Goal: Task Accomplishment & Management: Manage account settings

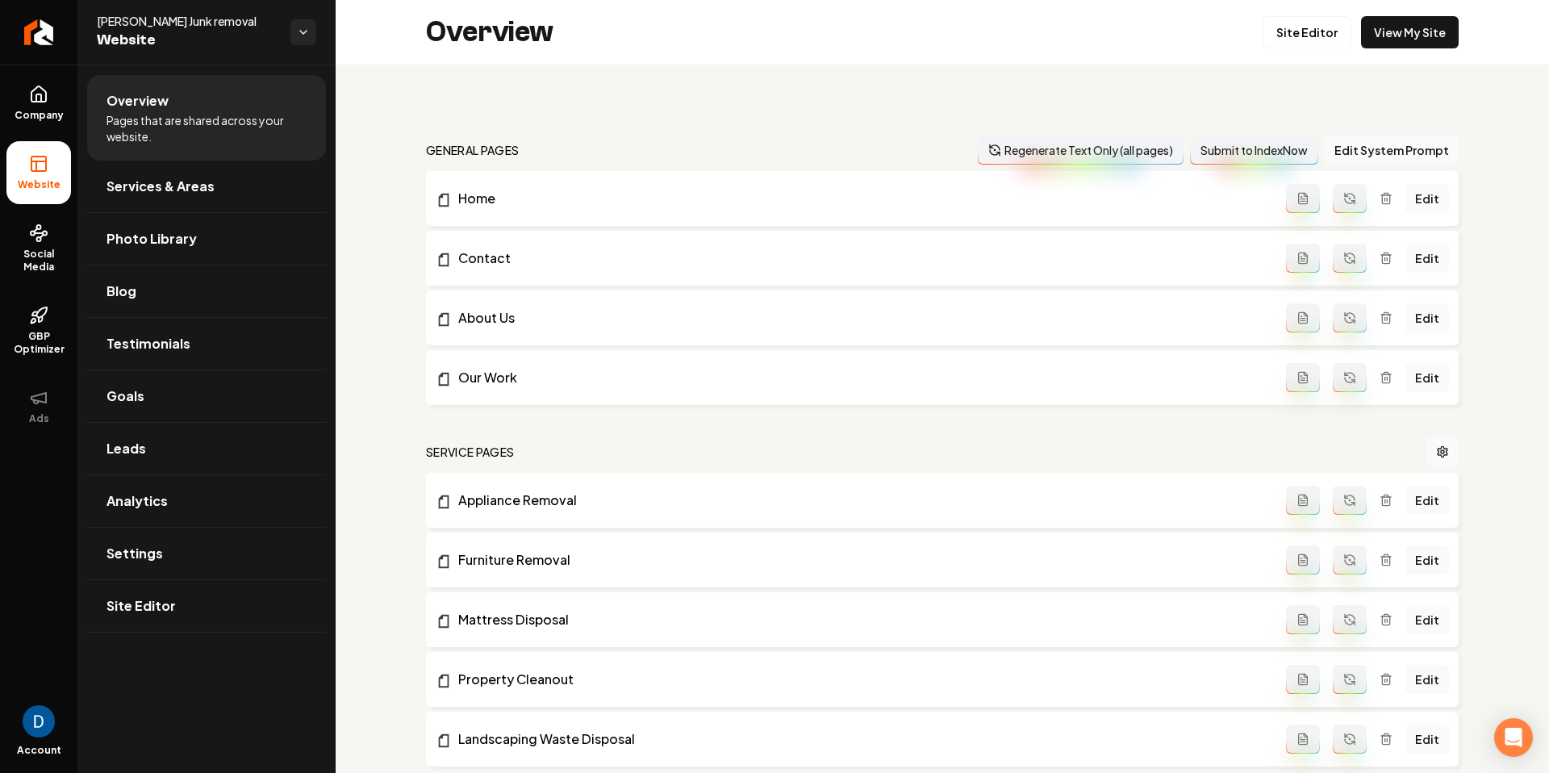
scroll to position [2361, 0]
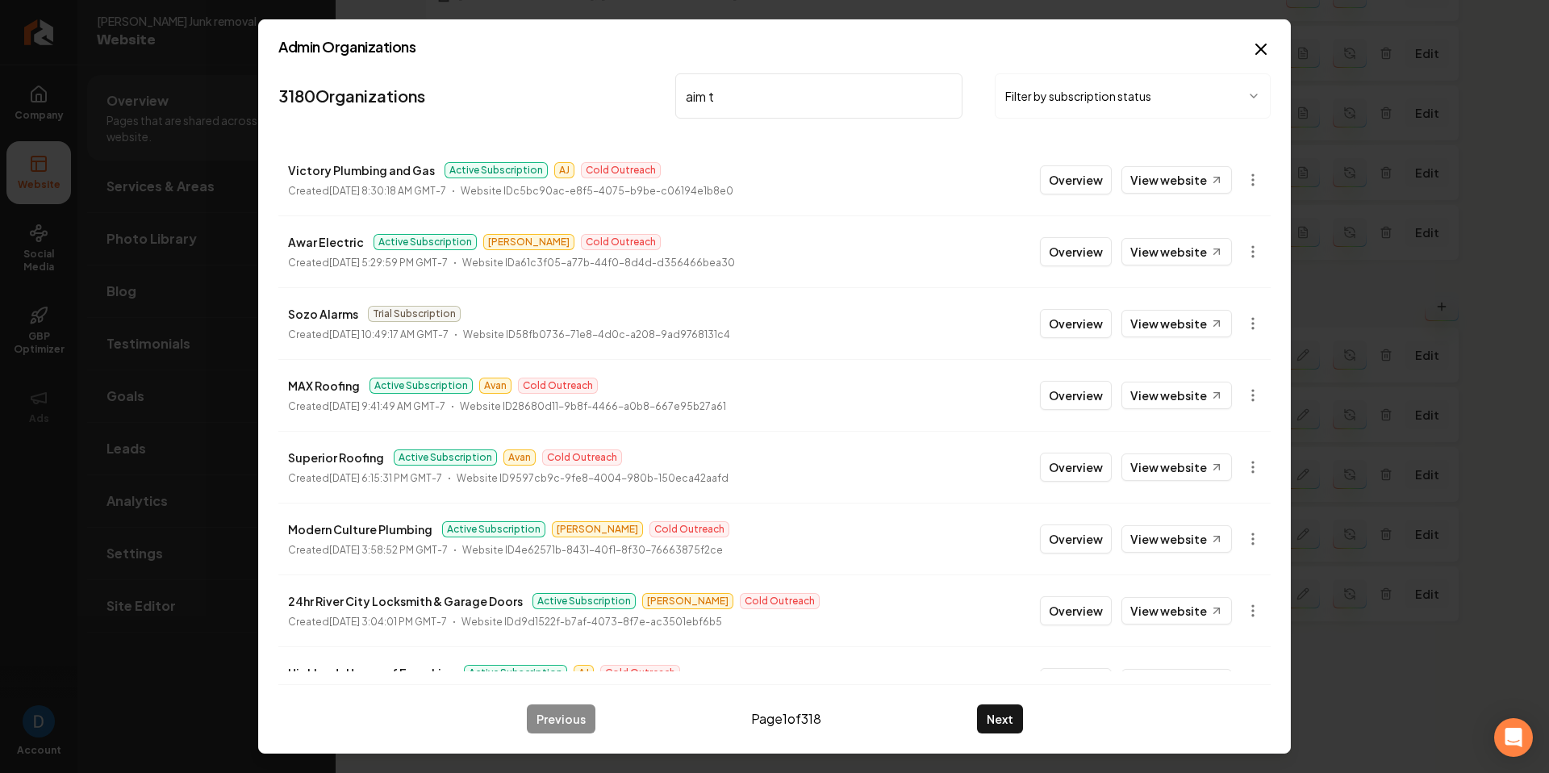
type input "aim to"
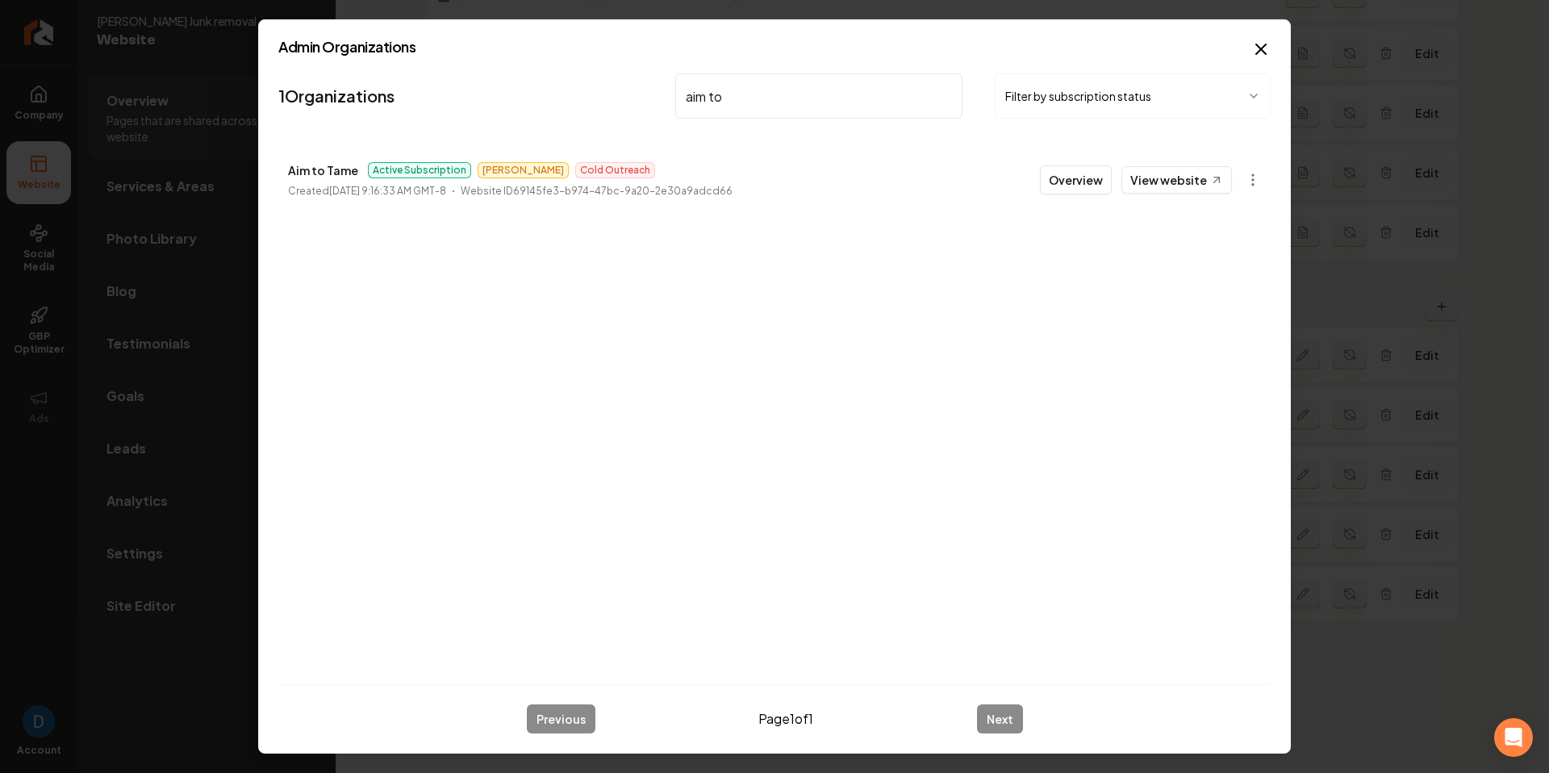
click at [1077, 178] on button "Overview" at bounding box center [1076, 179] width 72 height 29
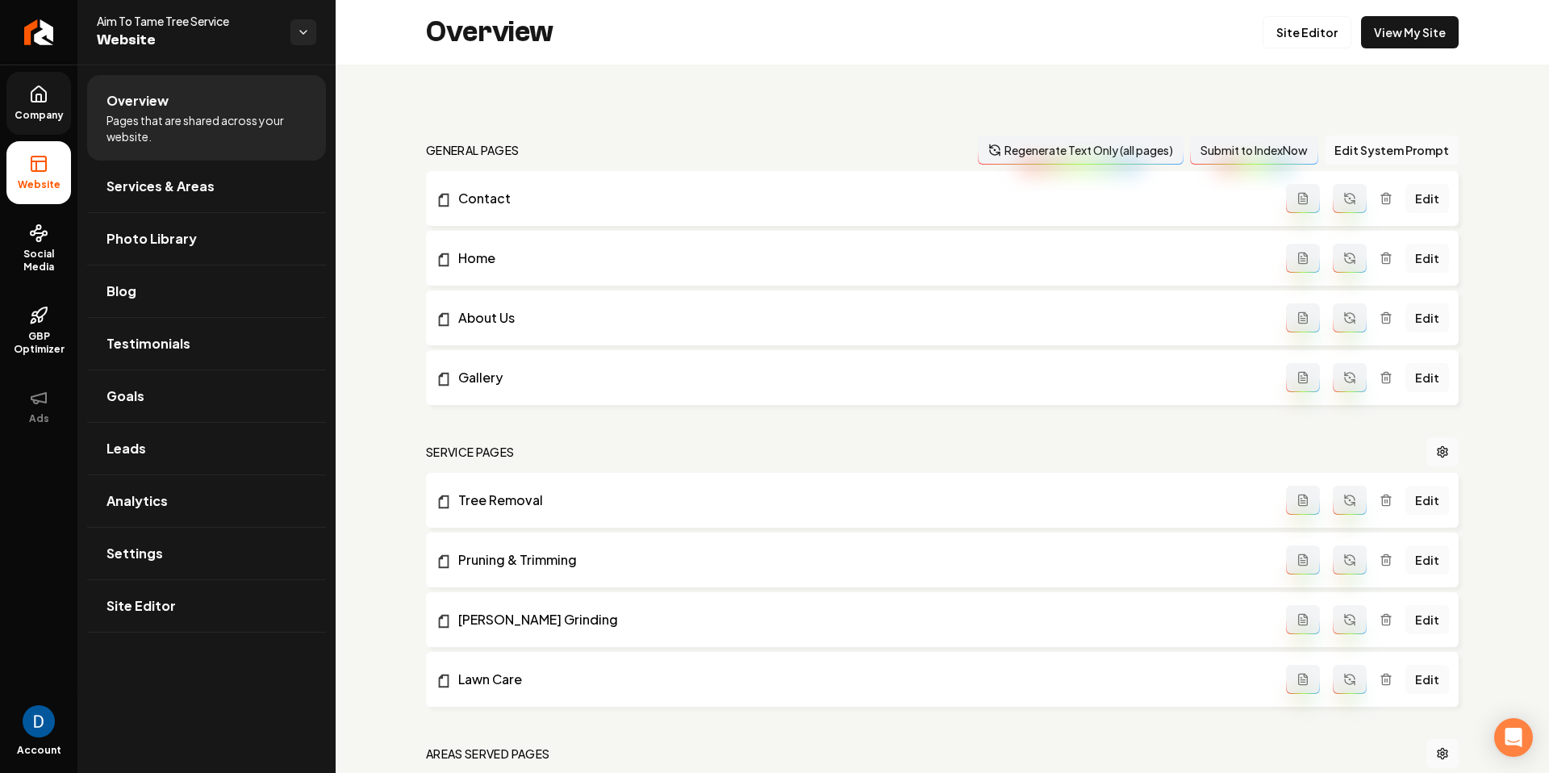
click at [47, 103] on icon at bounding box center [38, 94] width 19 height 19
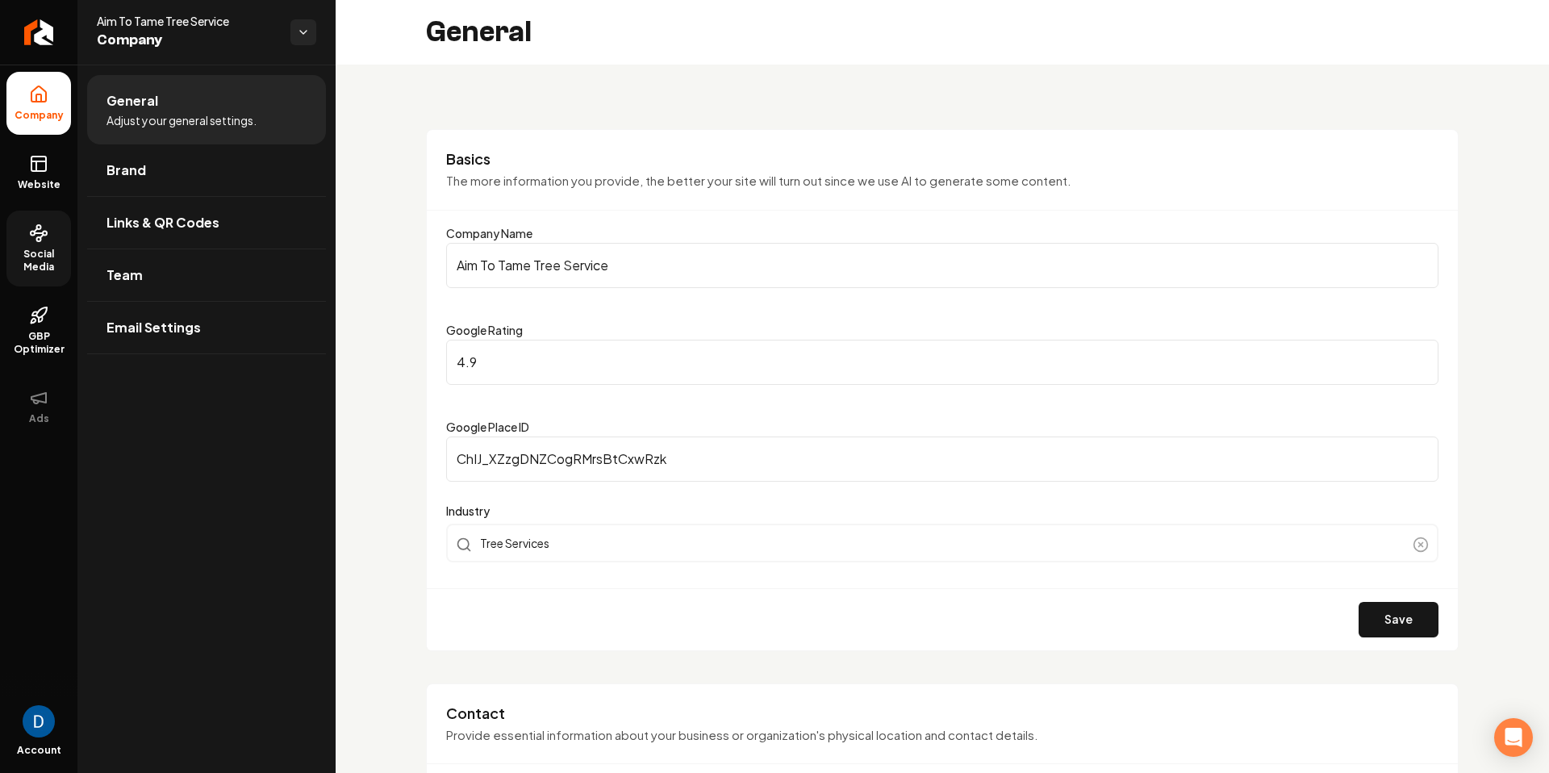
click at [50, 228] on link "Social Media" at bounding box center [38, 249] width 65 height 76
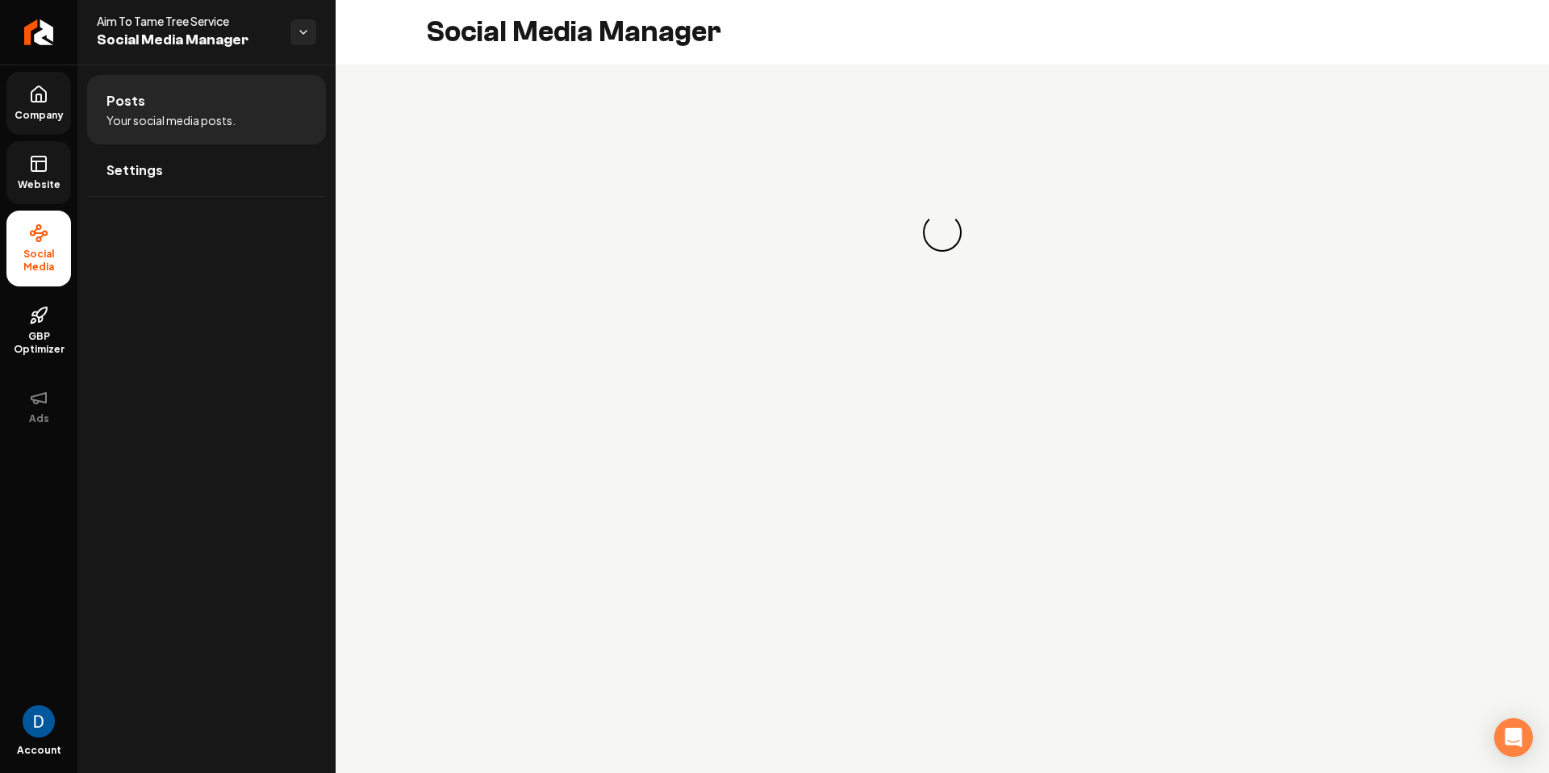
click at [45, 175] on link "Website" at bounding box center [38, 172] width 65 height 63
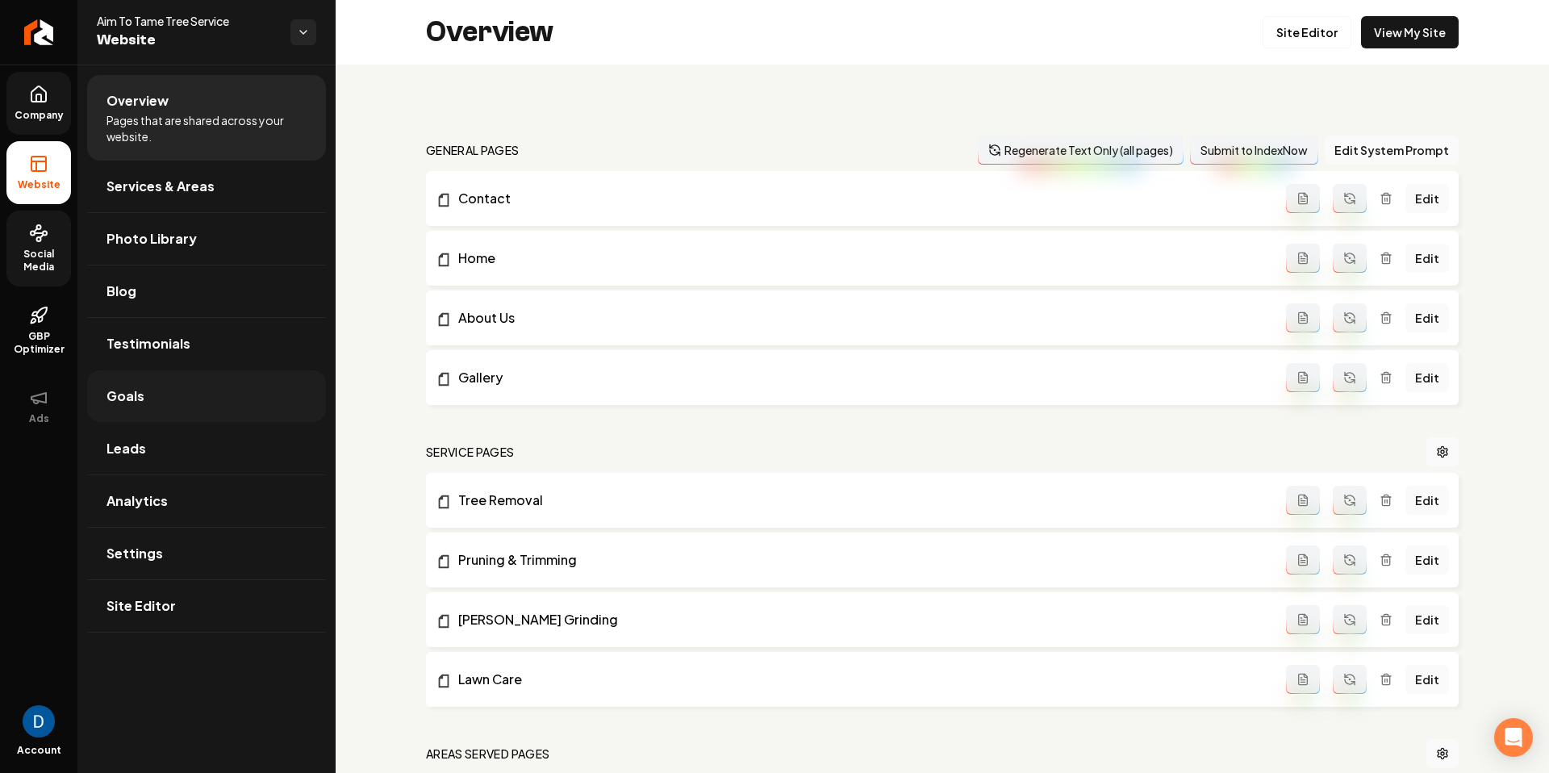
click at [193, 387] on link "Goals" at bounding box center [206, 396] width 239 height 52
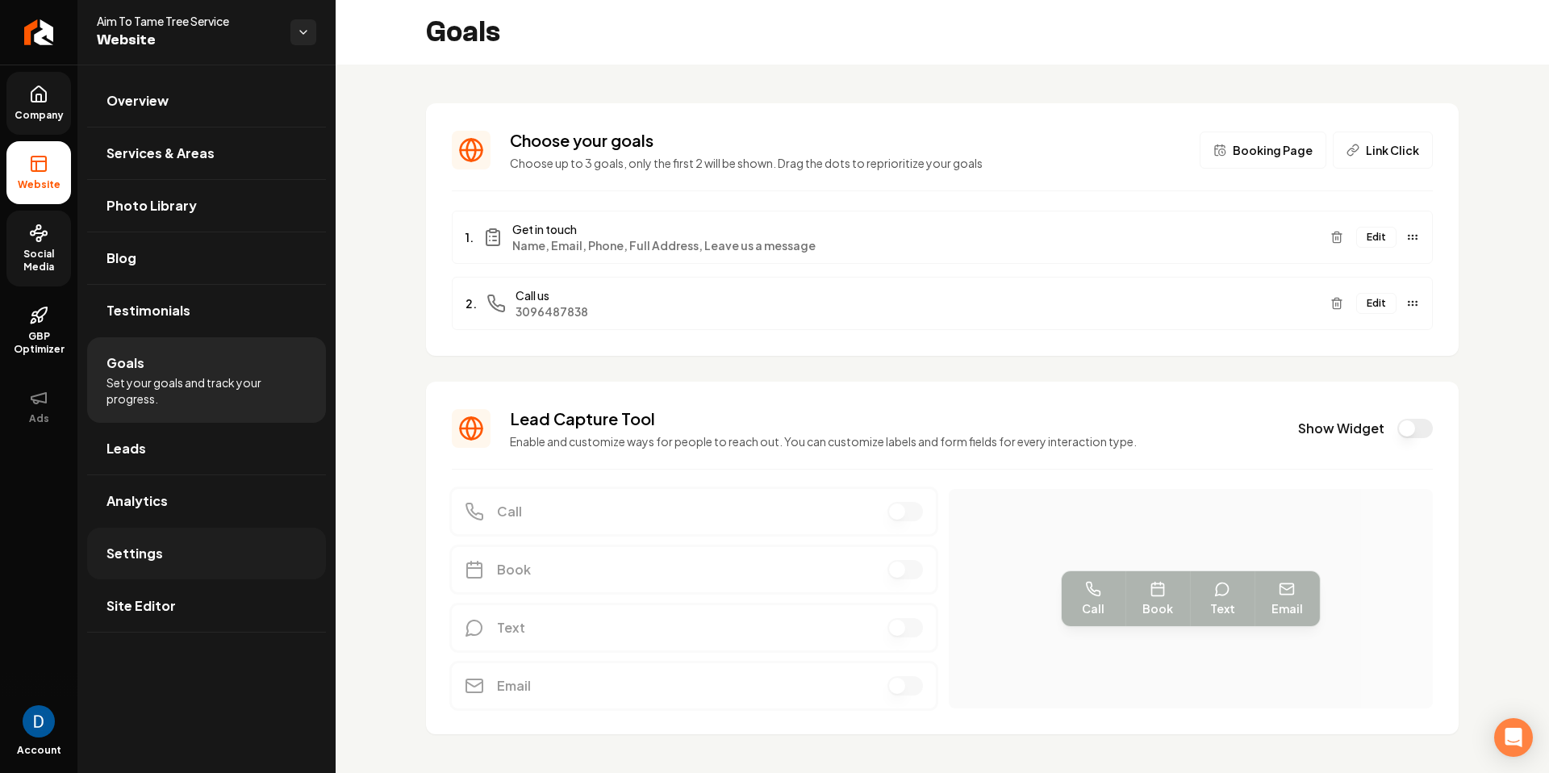
click at [142, 571] on link "Settings" at bounding box center [206, 554] width 239 height 52
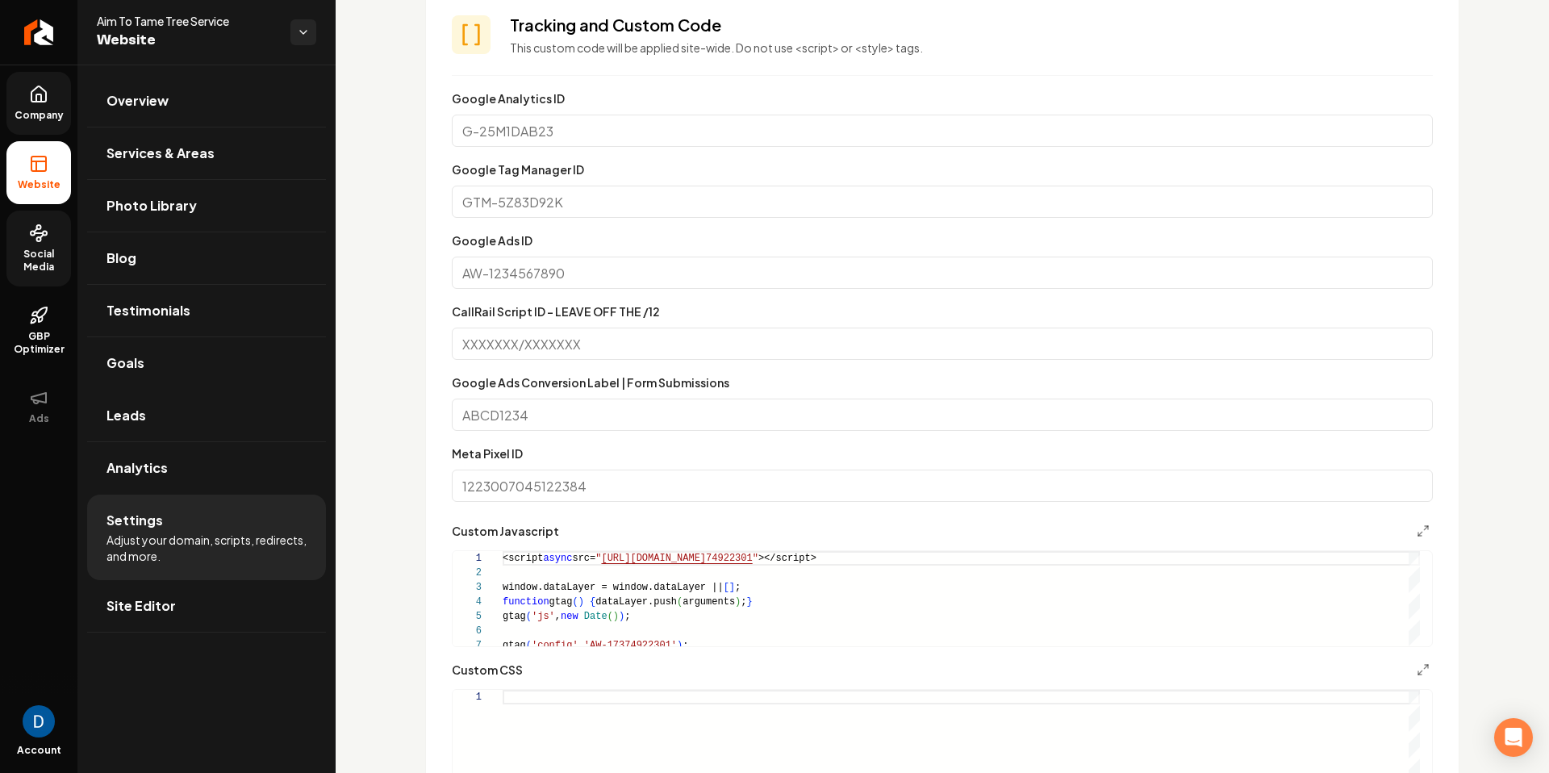
scroll to position [860, 0]
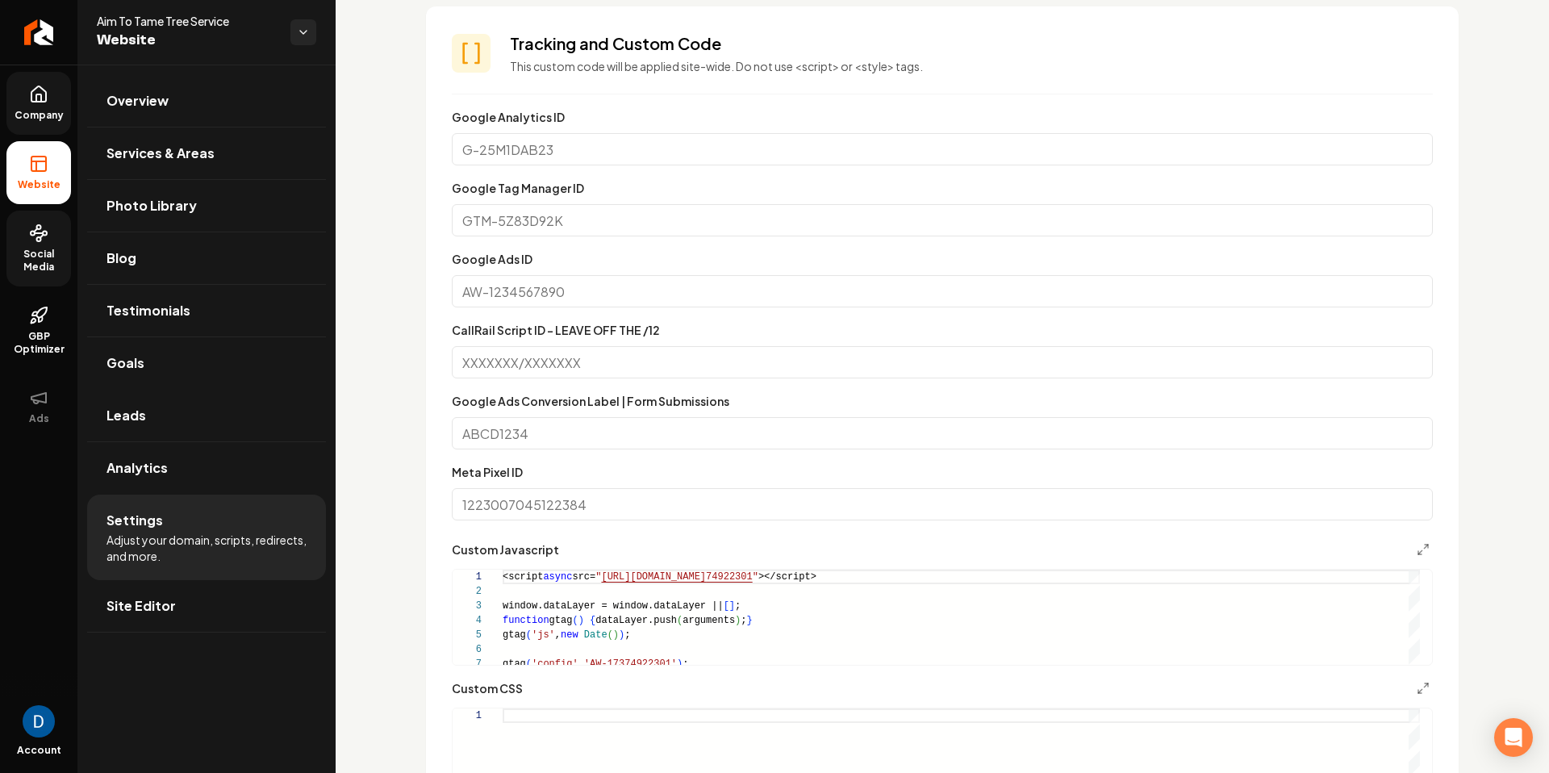
click at [560, 212] on input "Google Tag Manager ID" at bounding box center [942, 220] width 981 height 32
click at [513, 282] on input "Google Ads ID" at bounding box center [942, 291] width 981 height 32
paste input "AW-16460658627"
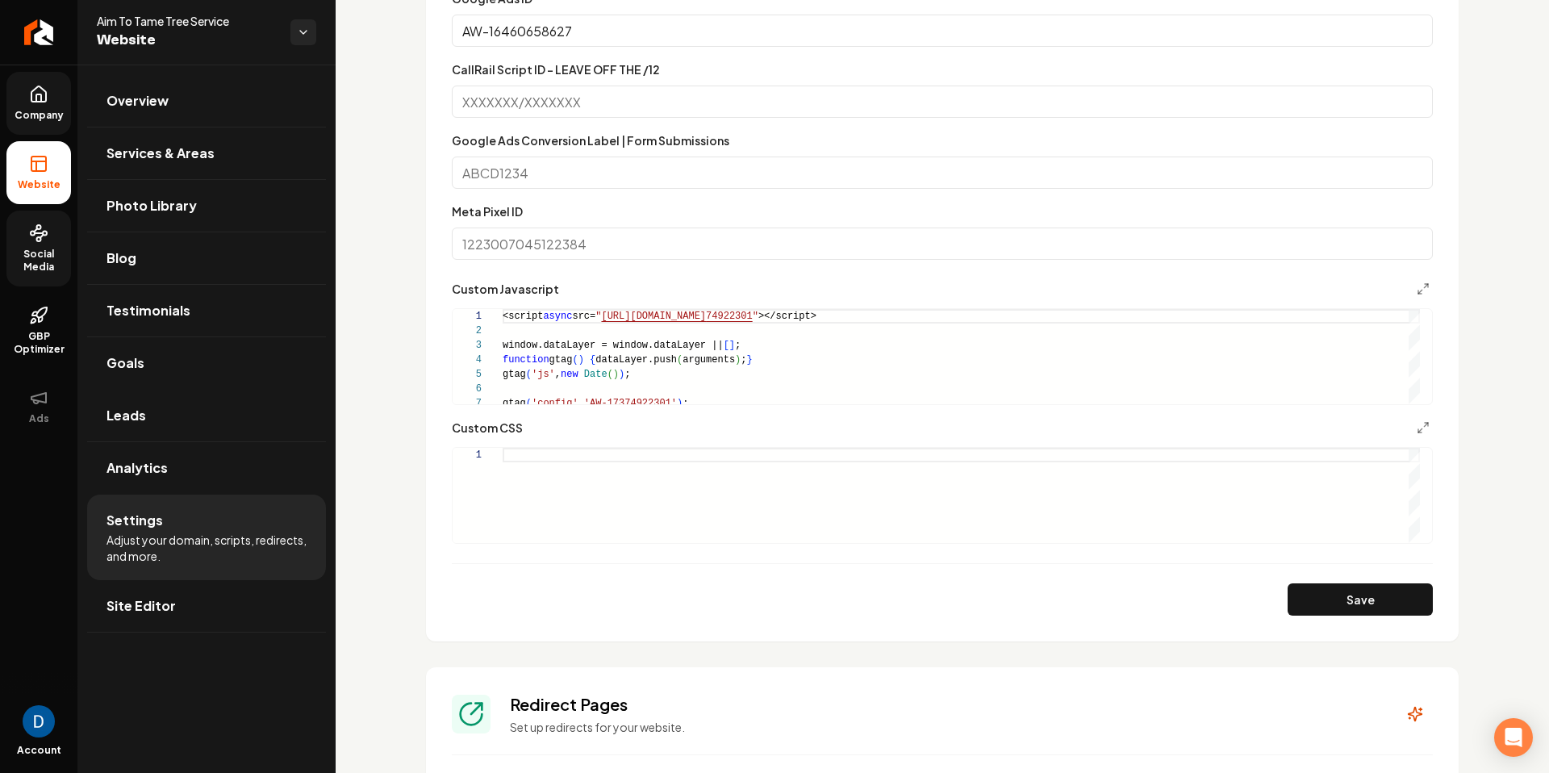
scroll to position [1313, 0]
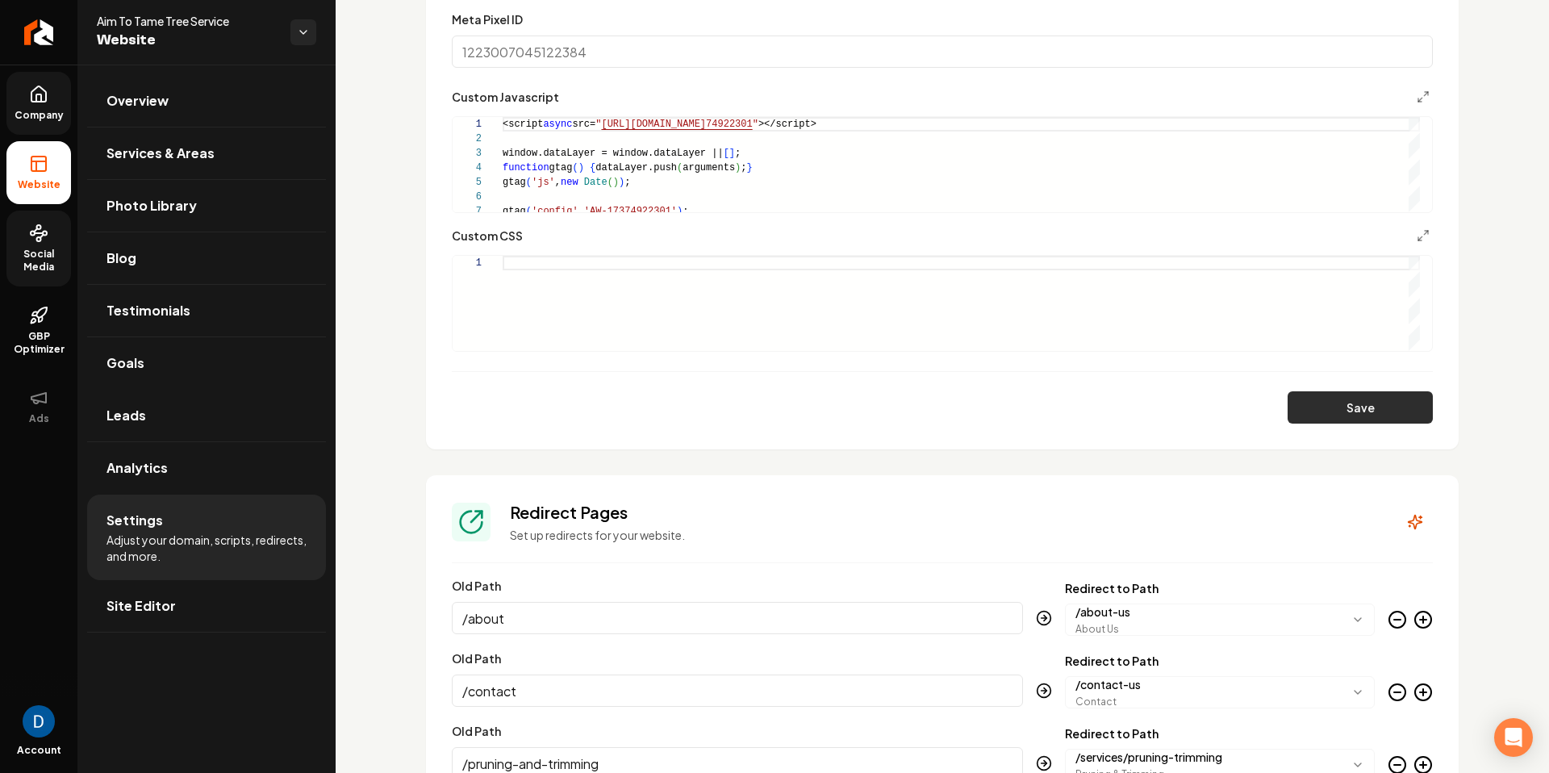
type input "AW-16460658627"
click at [1303, 408] on button "Save" at bounding box center [1360, 407] width 145 height 32
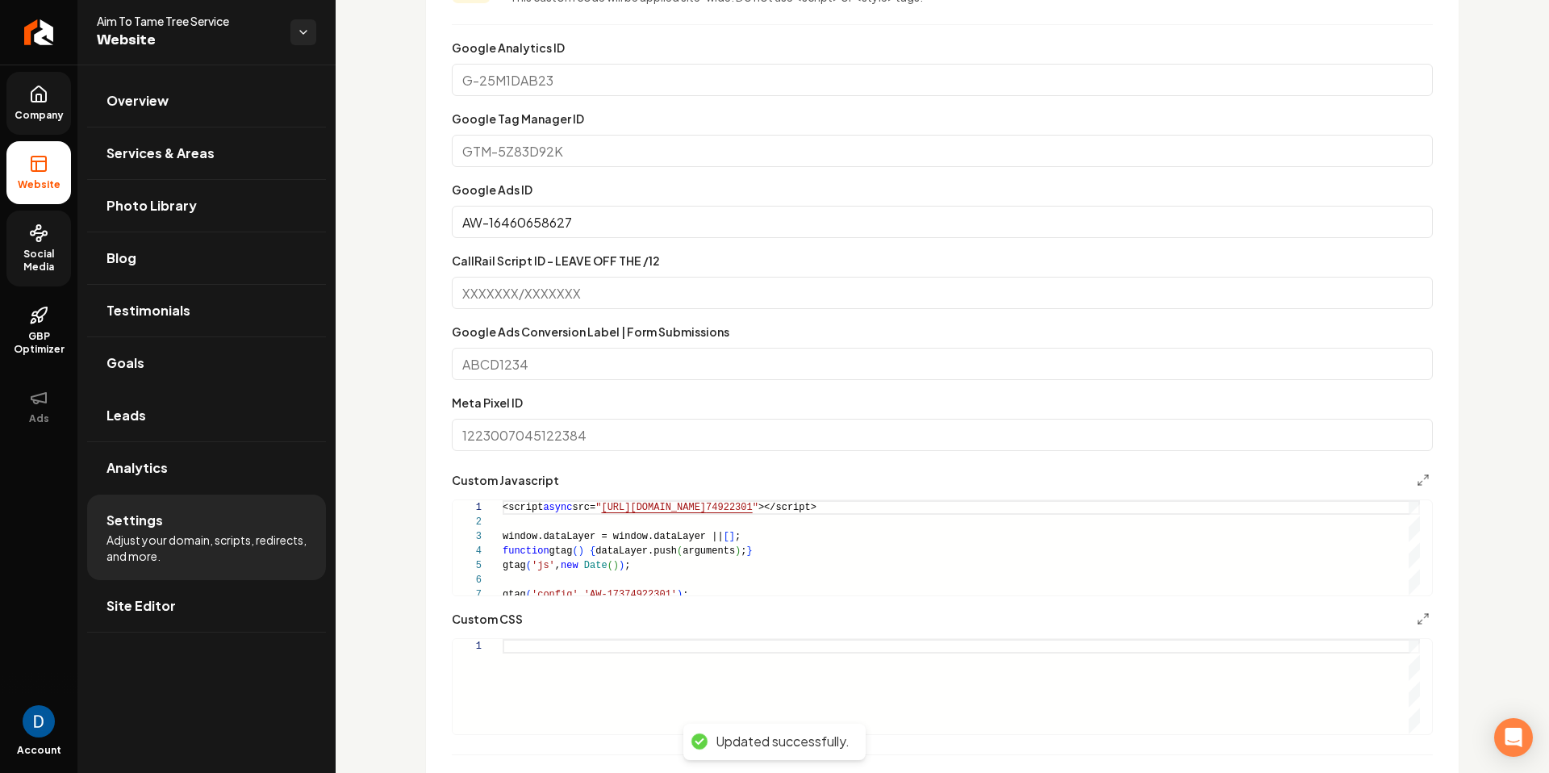
scroll to position [822, 0]
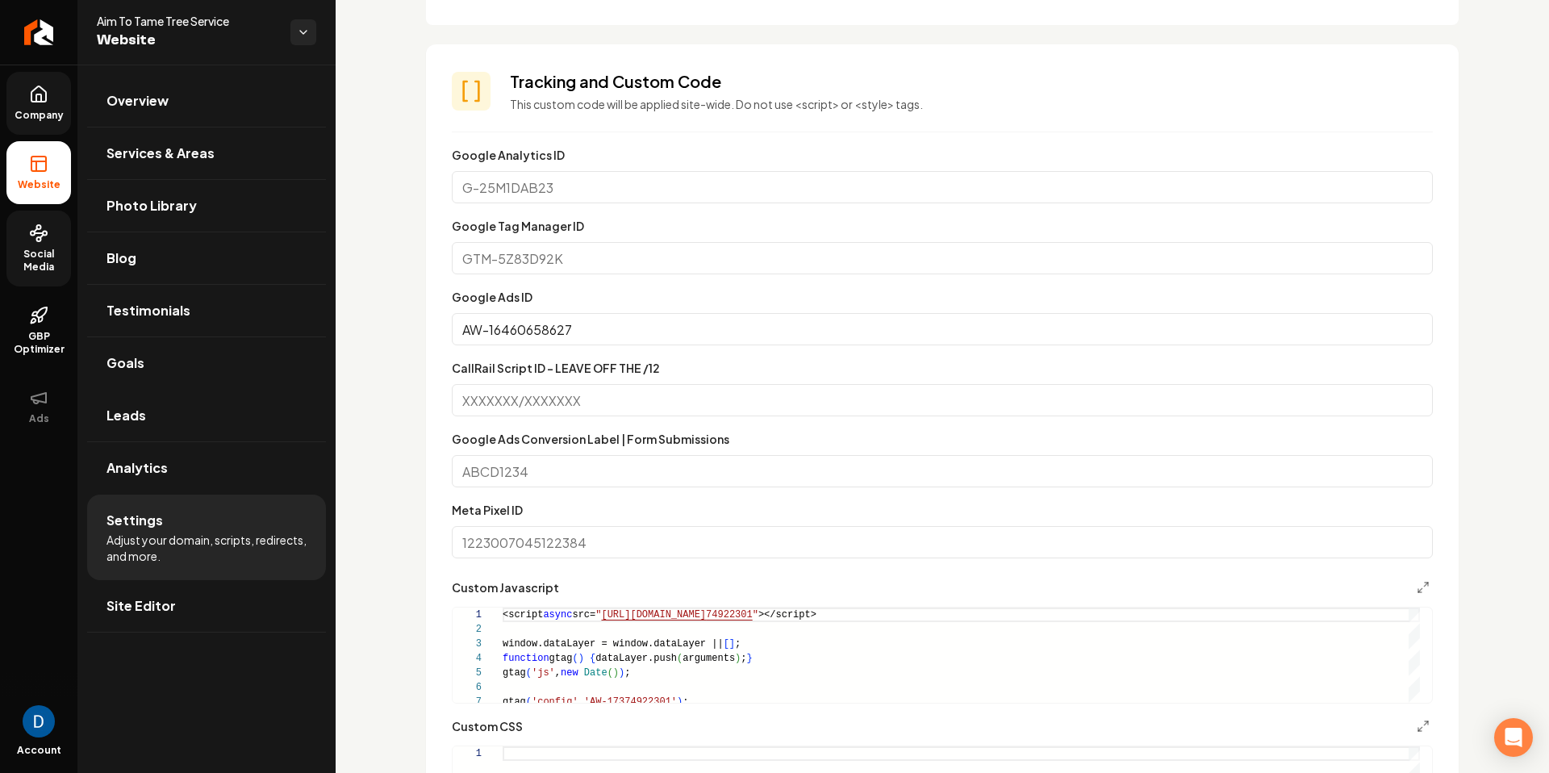
click at [599, 253] on input "Google Tag Manager ID" at bounding box center [942, 258] width 981 height 32
click at [415, 254] on div "Custom domain Connect and configure a custom domain. Domain Connected [DOMAIN_N…" at bounding box center [943, 588] width 1214 height 2692
